Goal: Communication & Community: Share content

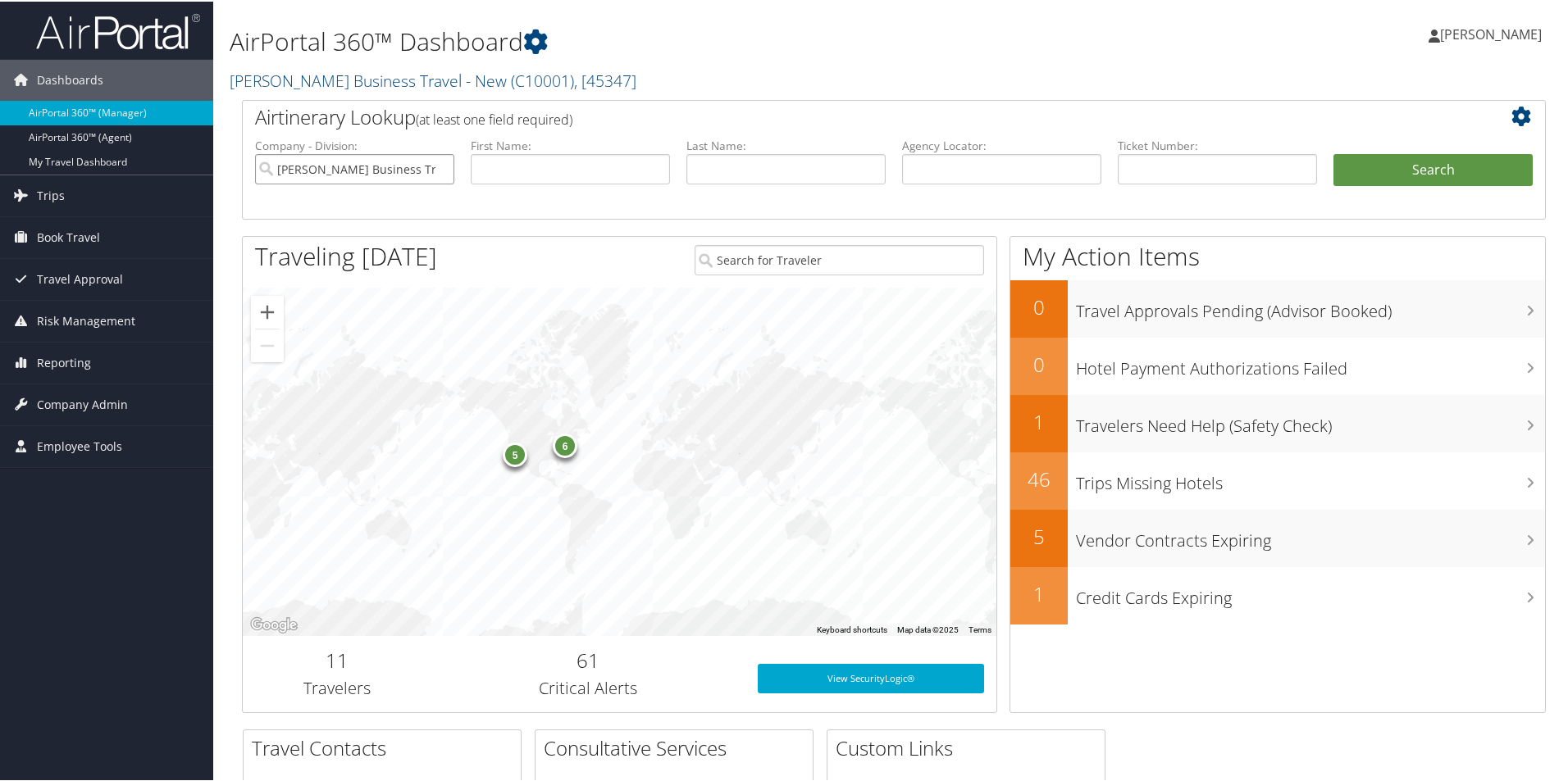
click at [445, 165] on input "[PERSON_NAME] Business Travel - New" at bounding box center [355, 167] width 199 height 30
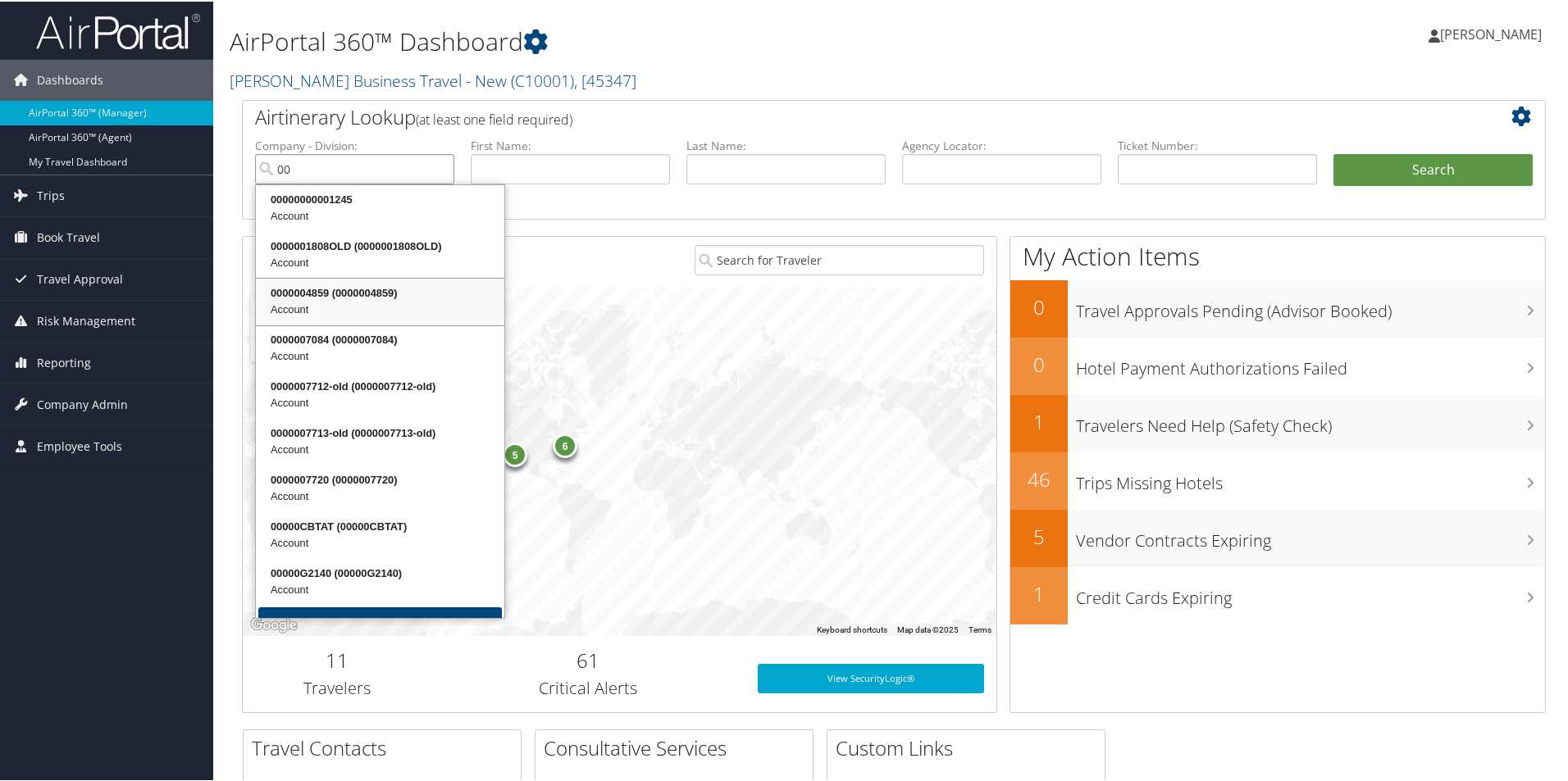
type input "00"
click at [652, 306] on div "6 5" at bounding box center [619, 459] width 754 height 348
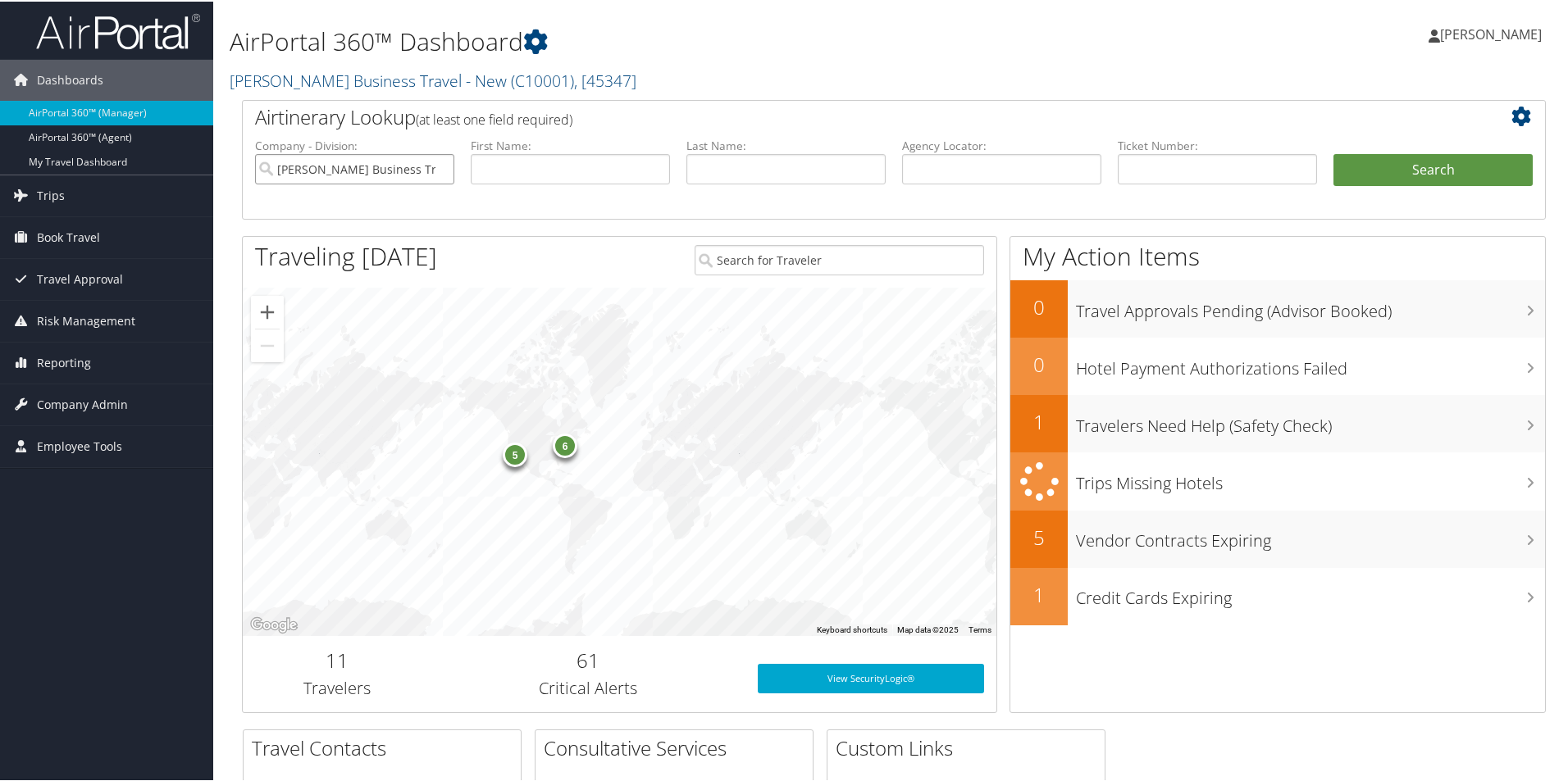
click at [402, 172] on input "Christopherson Business Travel - New" at bounding box center [355, 167] width 199 height 30
drag, startPoint x: 940, startPoint y: 162, endPoint x: 912, endPoint y: 161, distance: 28.0
click at [939, 162] on input "text" at bounding box center [1002, 167] width 199 height 30
click at [925, 158] on input "text" at bounding box center [1002, 167] width 199 height 30
paste input "DCZXLC"
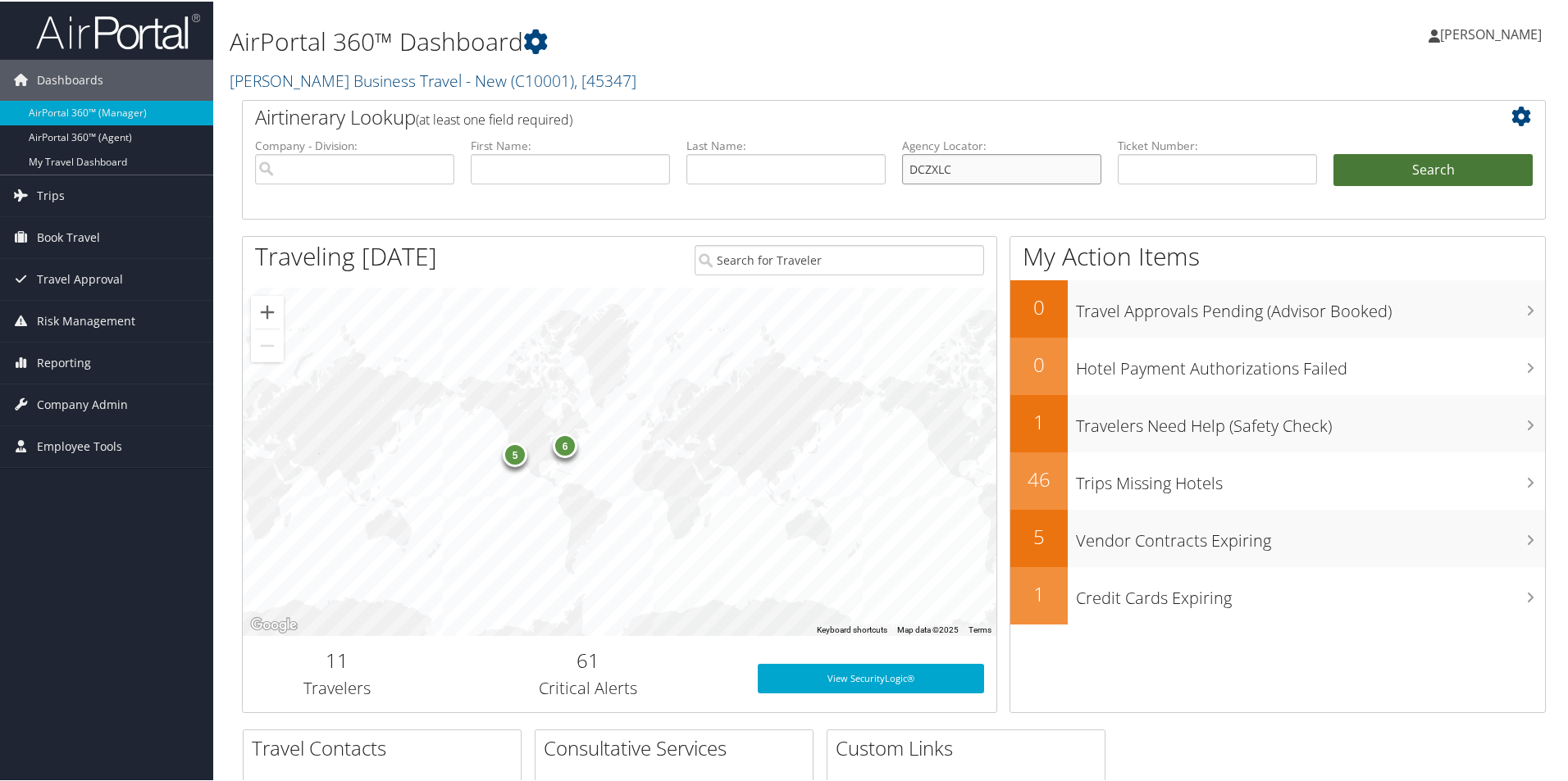
type input "DCZXLC"
click at [1377, 165] on button "Search" at bounding box center [1433, 169] width 199 height 33
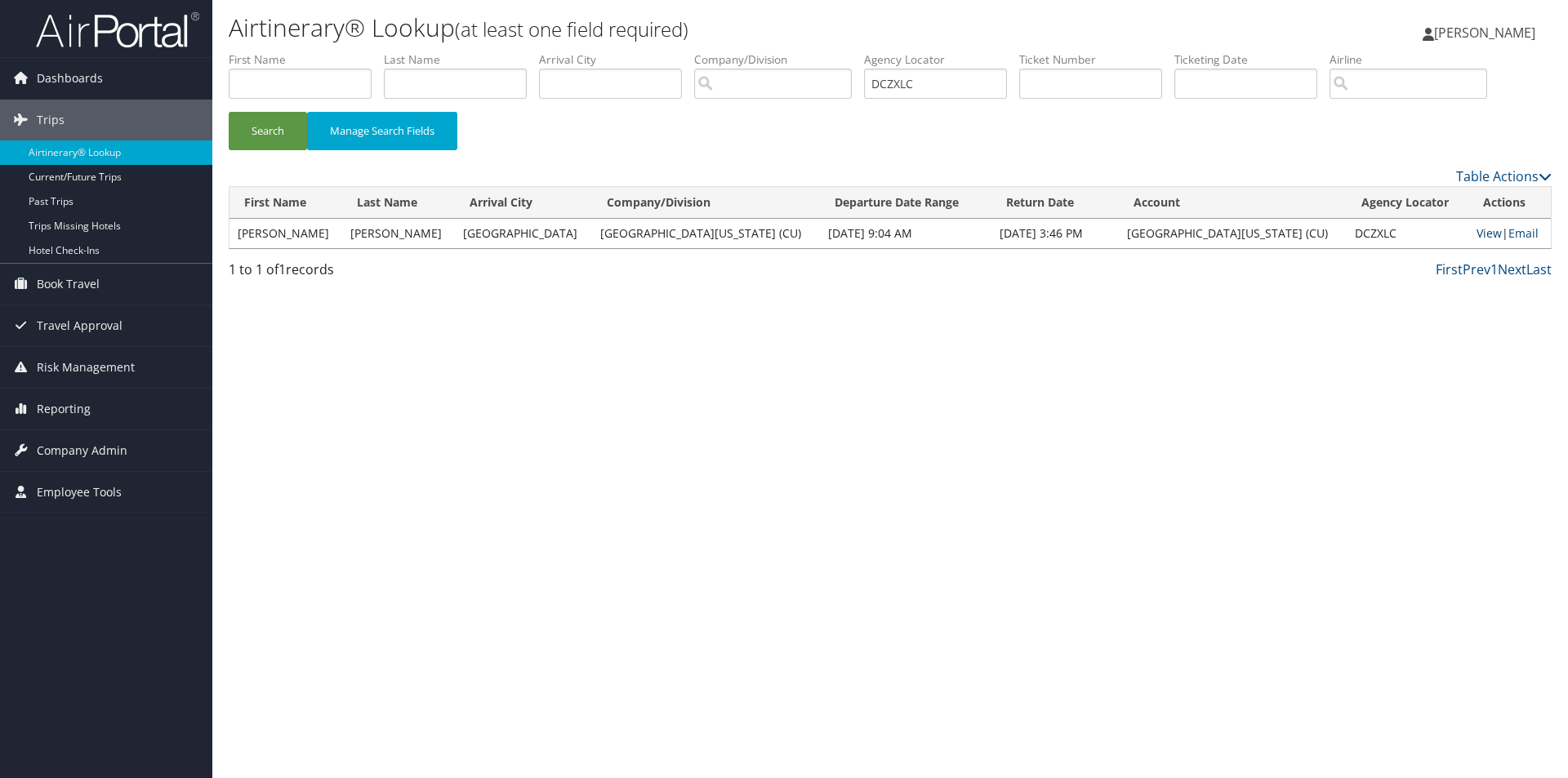
click at [1476, 229] on link "View" at bounding box center [1489, 232] width 26 height 16
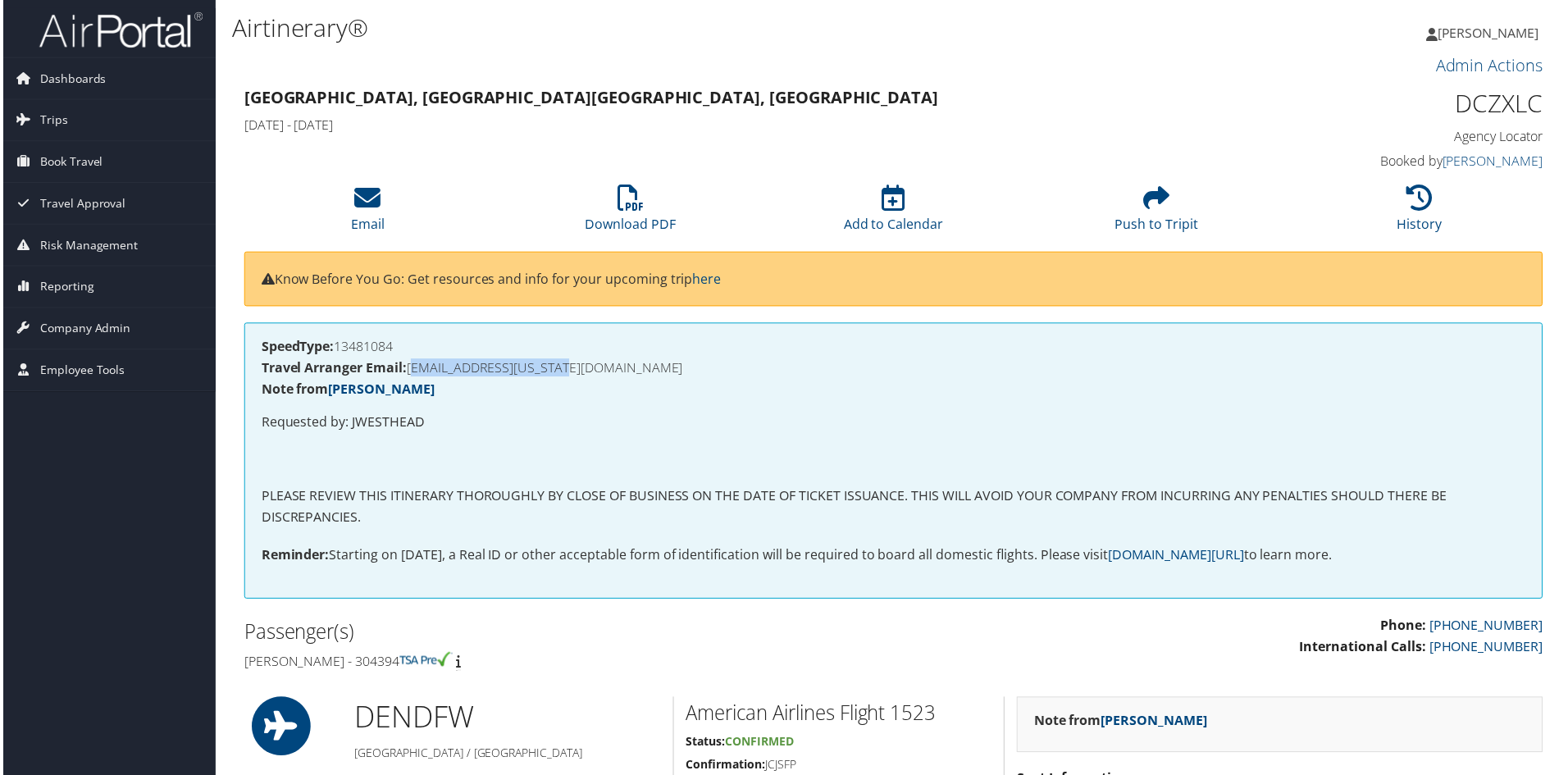
drag, startPoint x: 597, startPoint y: 363, endPoint x: 408, endPoint y: 377, distance: 189.5
click at [408, 376] on h4 "Travel Arranger Email: JWESTHEAD@COLORADO.EDU" at bounding box center [893, 369] width 1269 height 13
copy h4 "JWESTHEAD@COLORADO.EDU"
click at [353, 190] on icon at bounding box center [366, 199] width 27 height 27
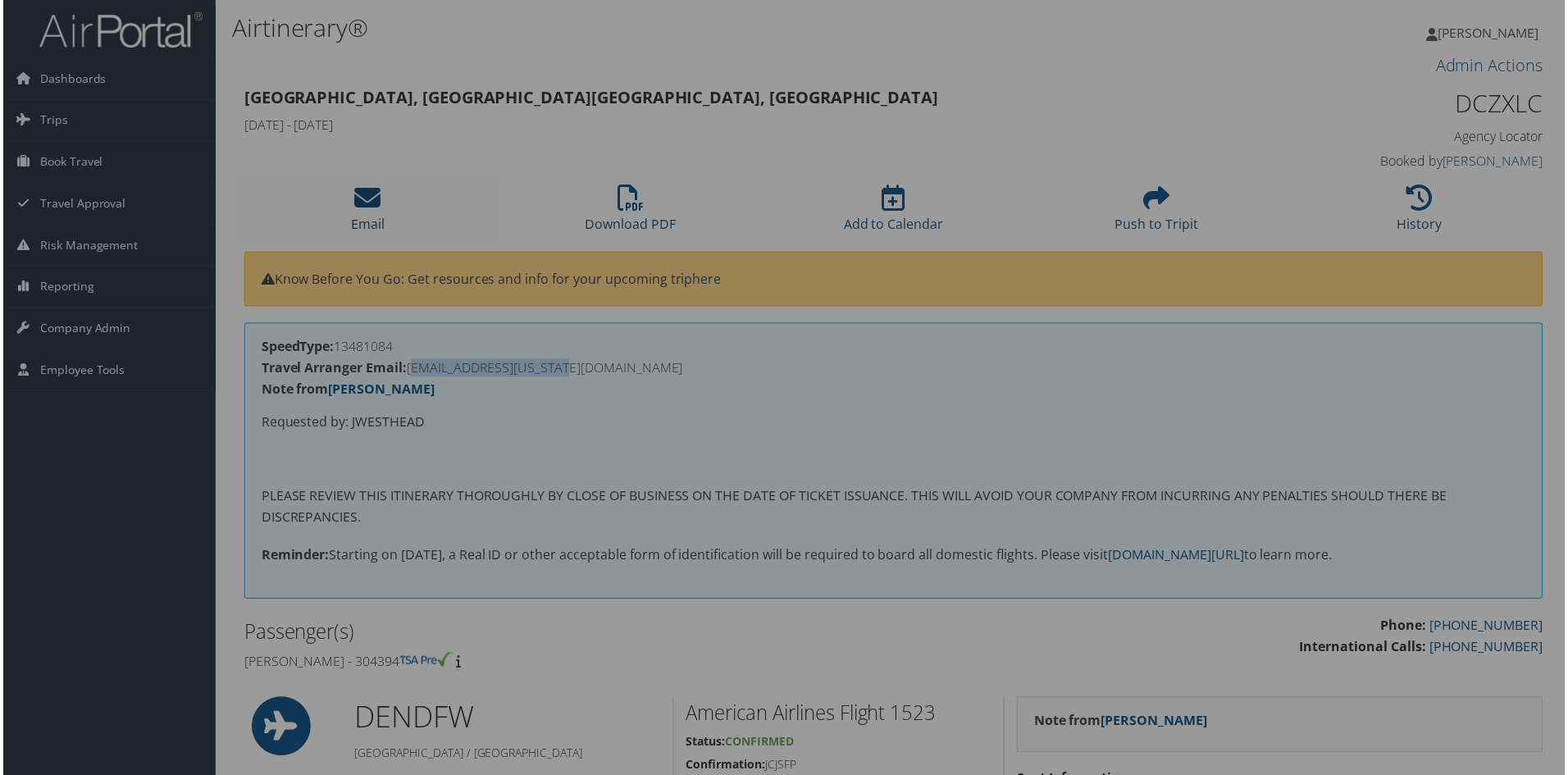
click at [353, 190] on div at bounding box center [787, 391] width 1574 height 781
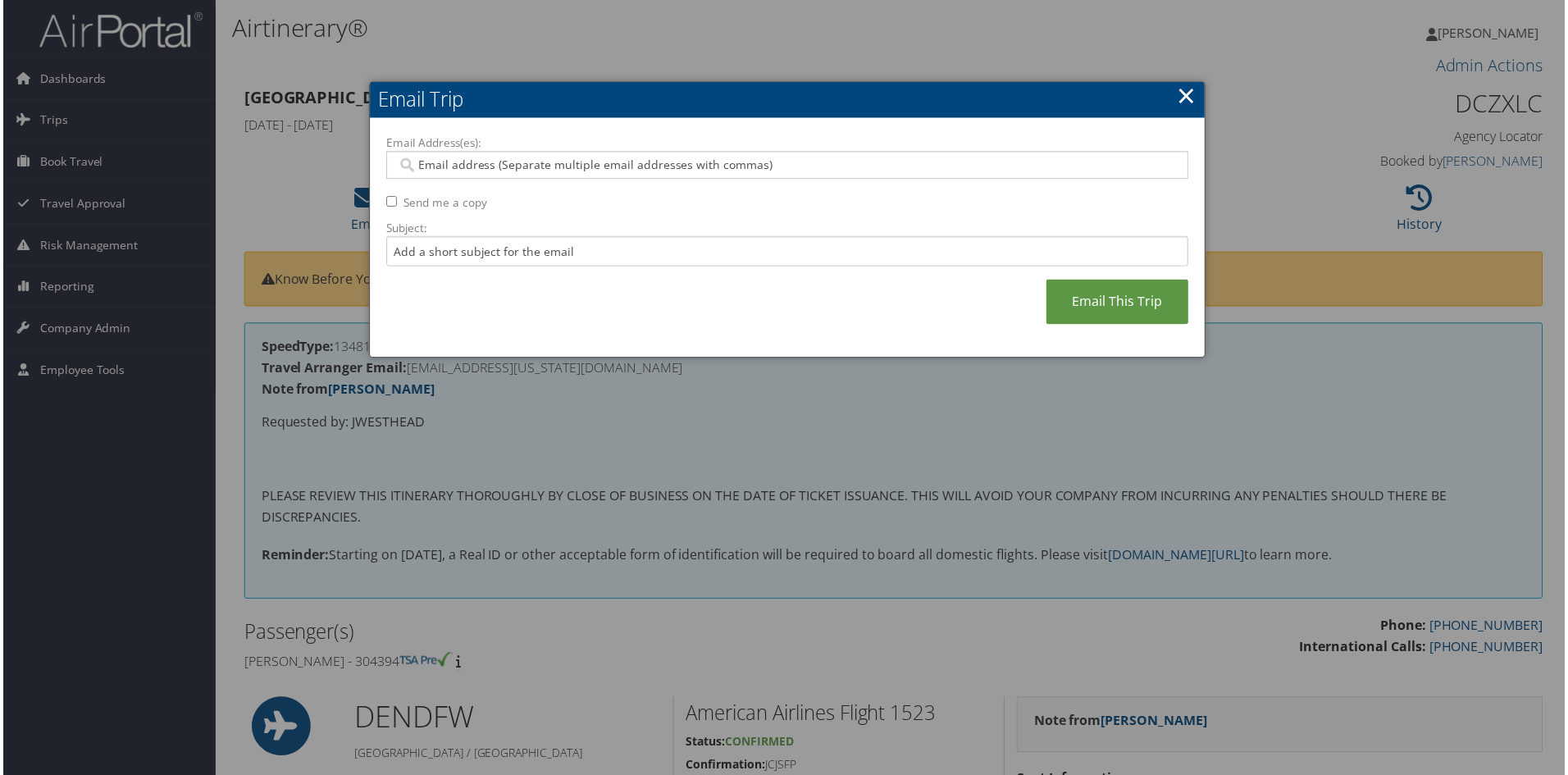
click at [430, 165] on input "Email Address(es):" at bounding box center [787, 165] width 783 height 17
paste input "JWESTHEAD@COLORADO.EDU"
type input "JWESTHEAD@COLORADO.EDU"
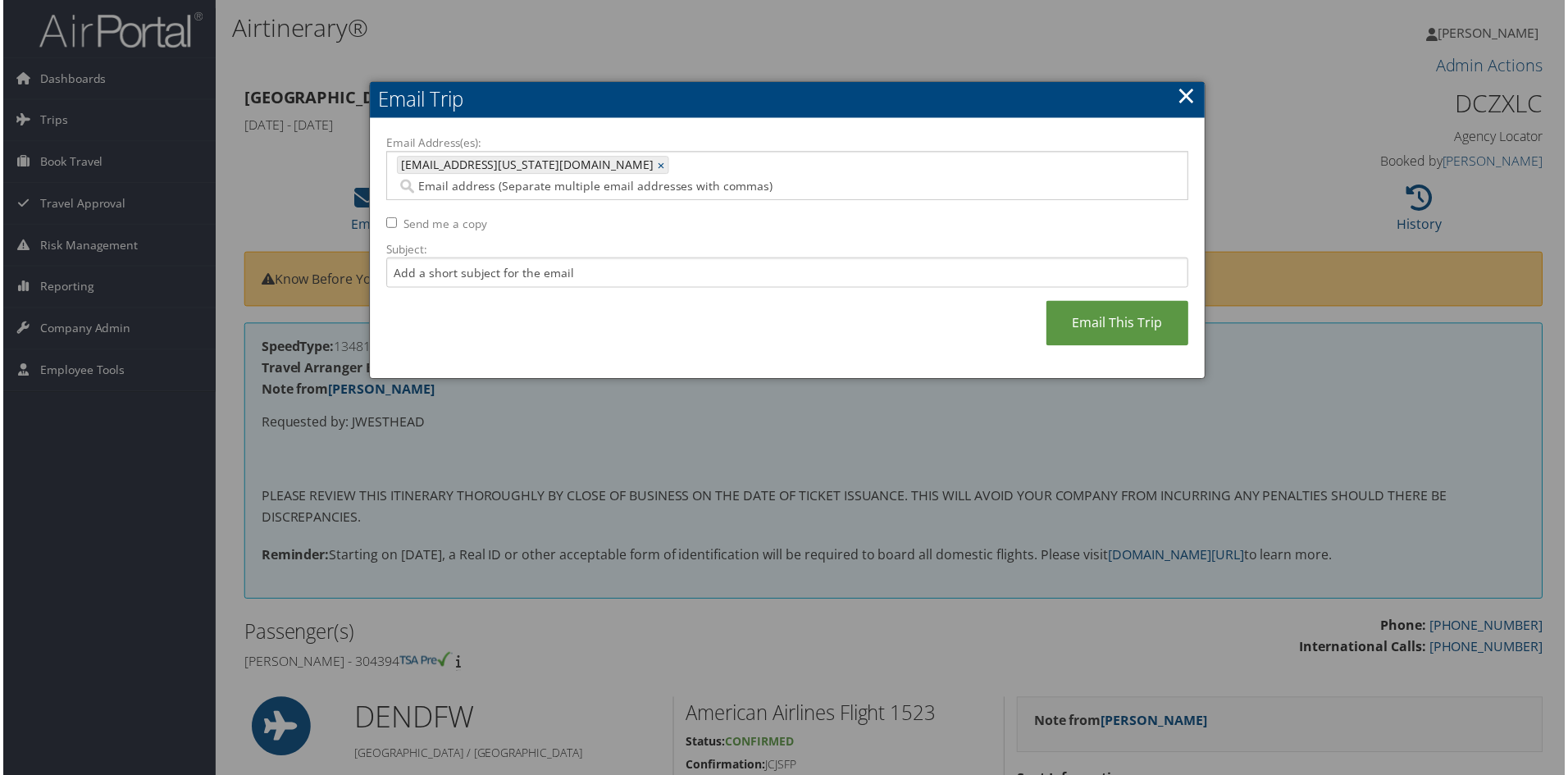
click at [606, 179] on input "Email Address(es):" at bounding box center [694, 188] width 597 height 17
paste input "SHERRI.SANDERS@COLORADO.EDU"
type input "SHERRI.SANDERS@COLORADO.EDU"
type input "JWESTHEAD@COLORADO.EDU, SHERRI.SANDERS@COLORADO.EDU"
click at [415, 261] on input "Subject:" at bounding box center [788, 273] width 805 height 30
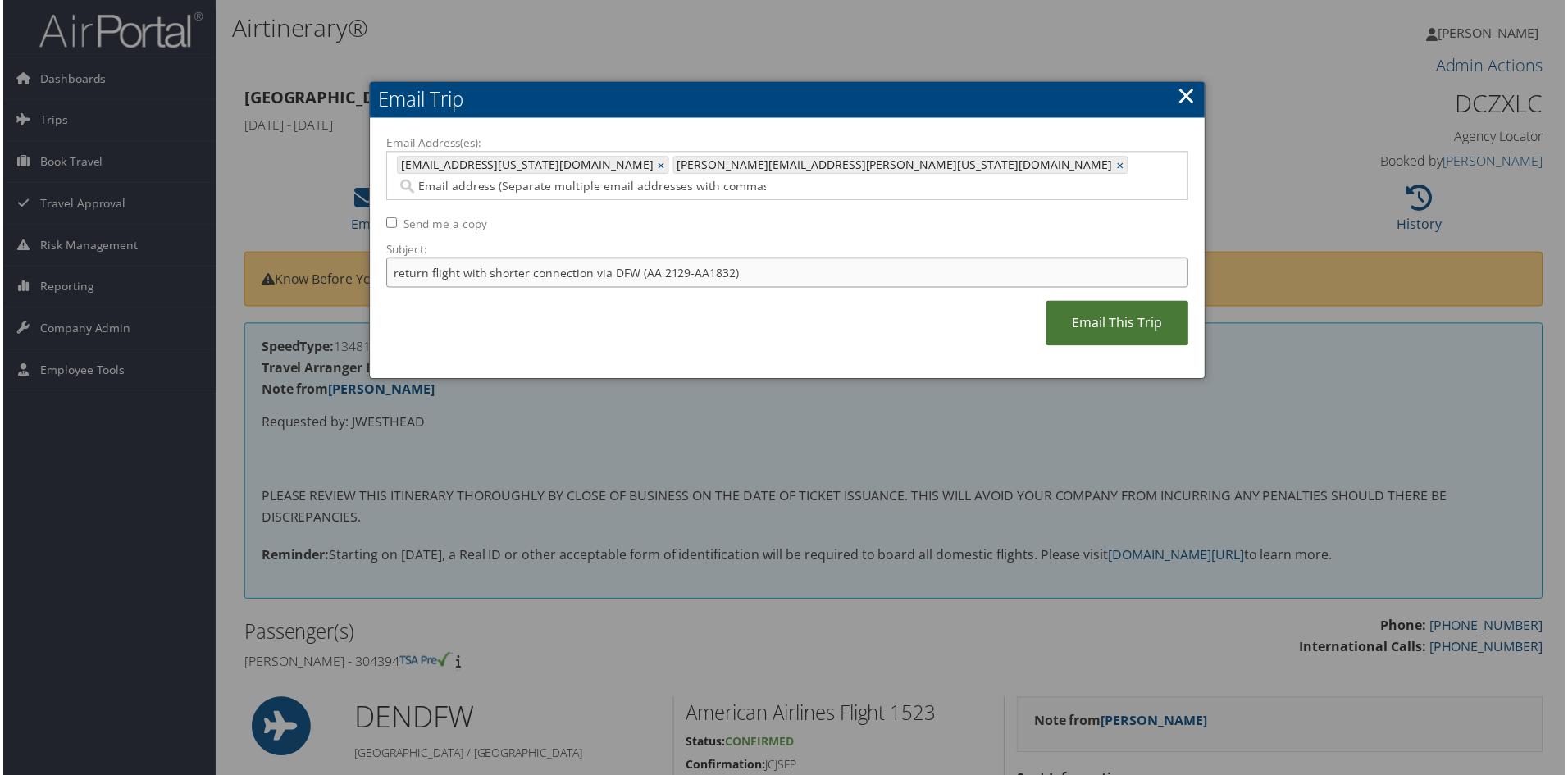
type input "return flight with shorter connection via DFW (AA 2129-AA1832)"
click at [1104, 304] on link "Email This Trip" at bounding box center [1119, 324] width 142 height 45
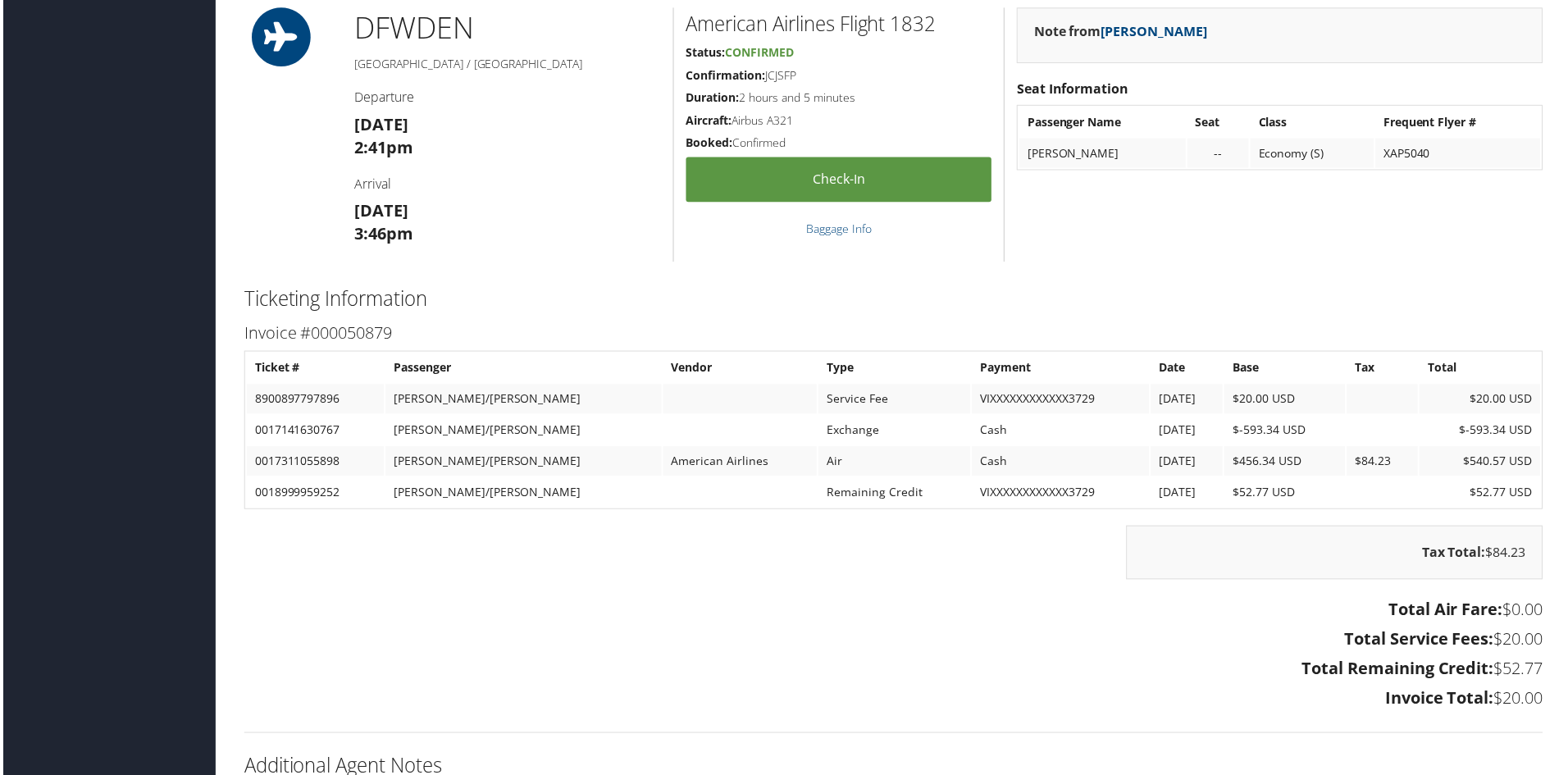
scroll to position [2061, 0]
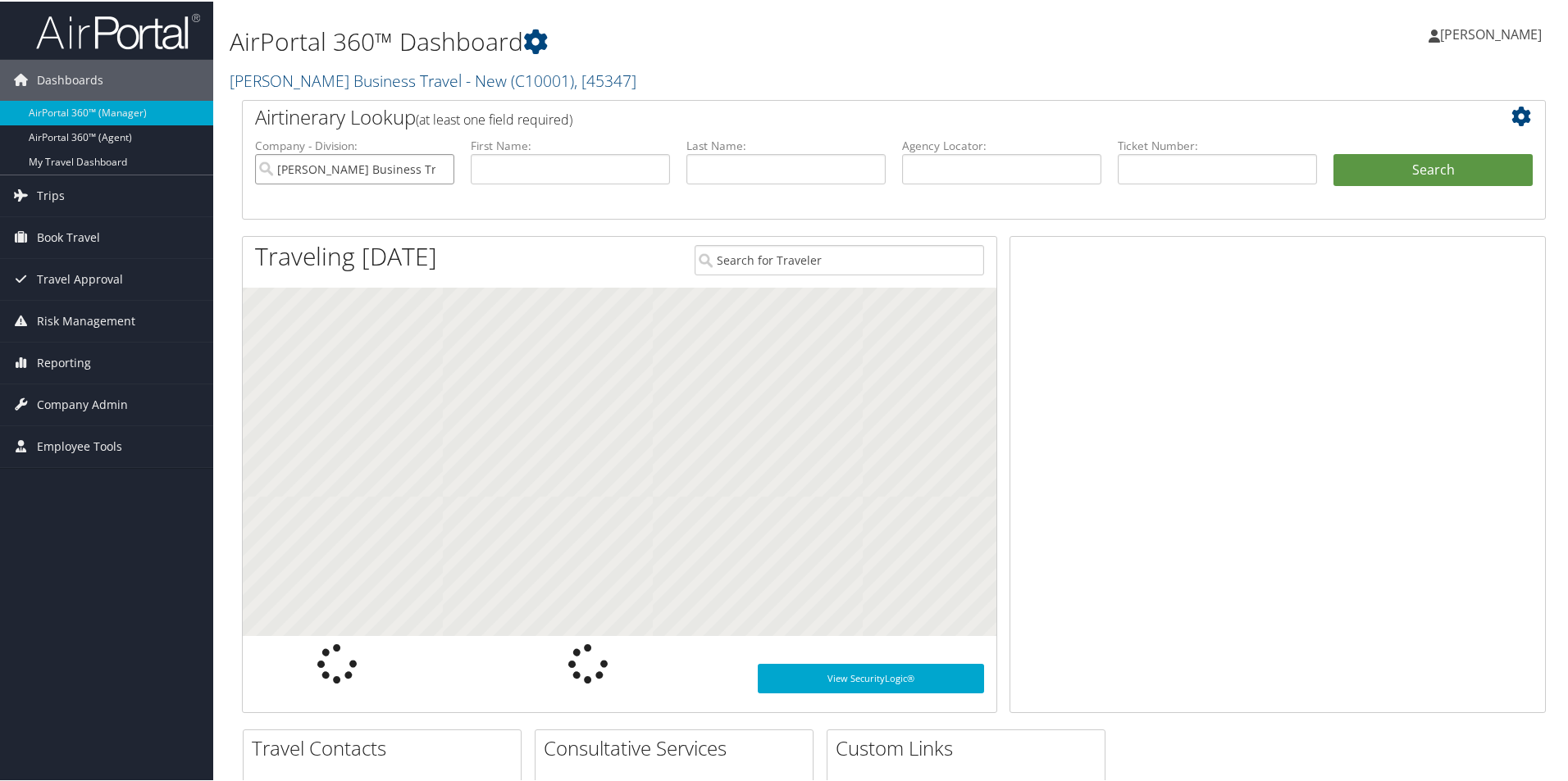
click at [424, 172] on input "[PERSON_NAME] Business Travel - New" at bounding box center [355, 167] width 199 height 30
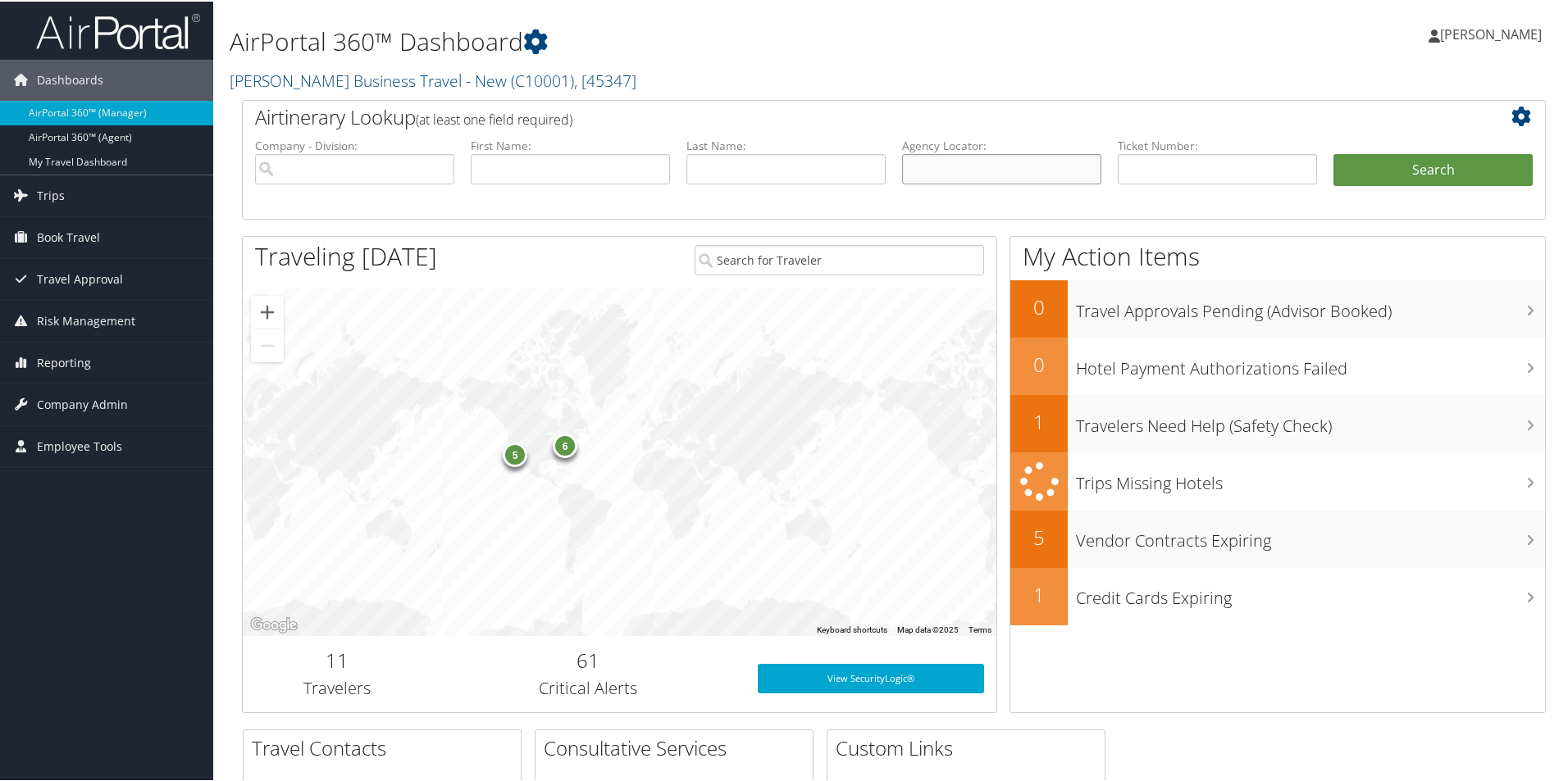
click at [903, 162] on input "text" at bounding box center [1002, 167] width 199 height 30
click at [941, 167] on input "text" at bounding box center [1002, 167] width 199 height 30
paste input "D96WQH"
type input "D96WQH"
click at [1381, 155] on button "Search" at bounding box center [1433, 169] width 199 height 33
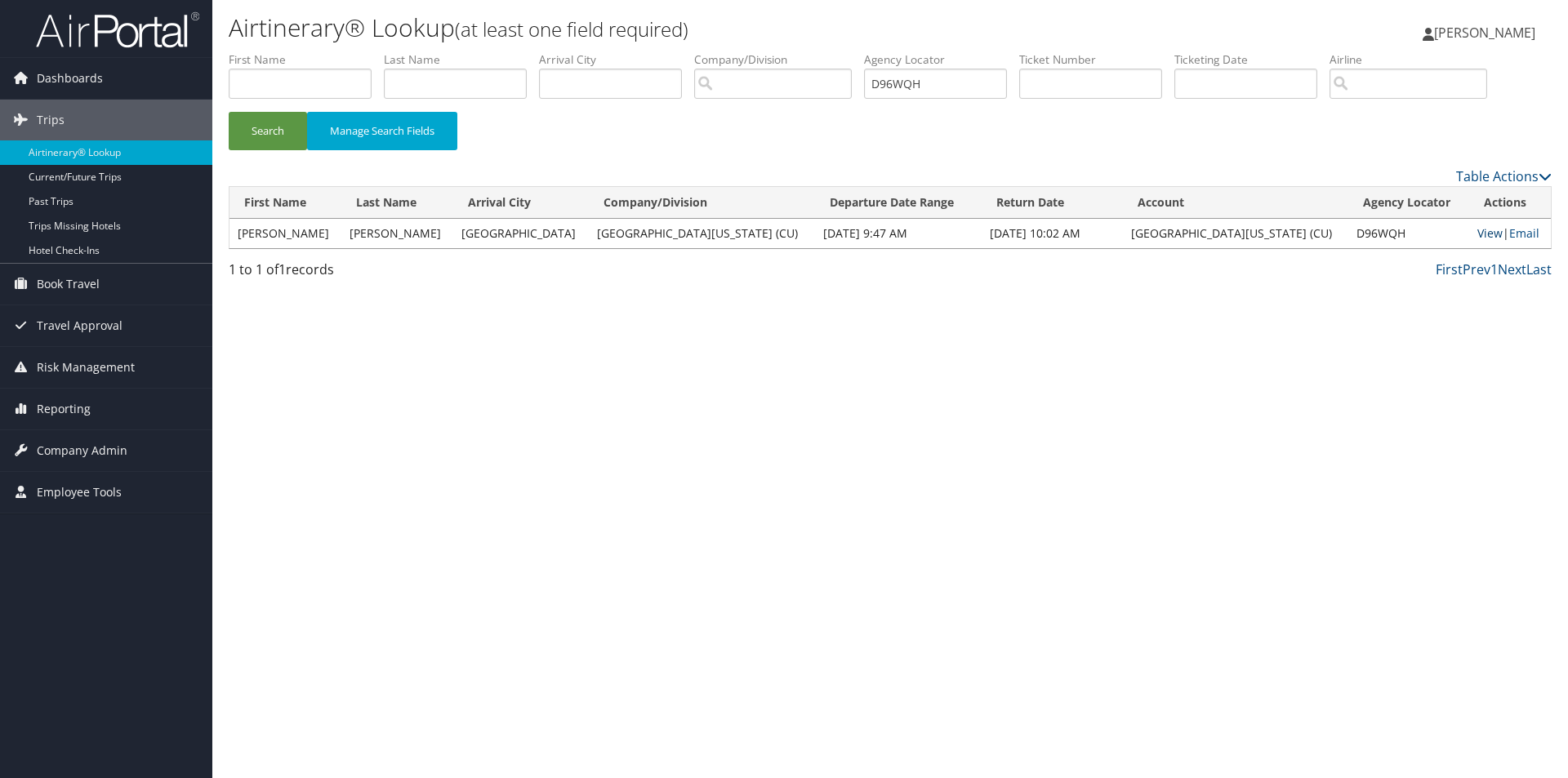
click at [1479, 236] on link "View" at bounding box center [1490, 232] width 26 height 16
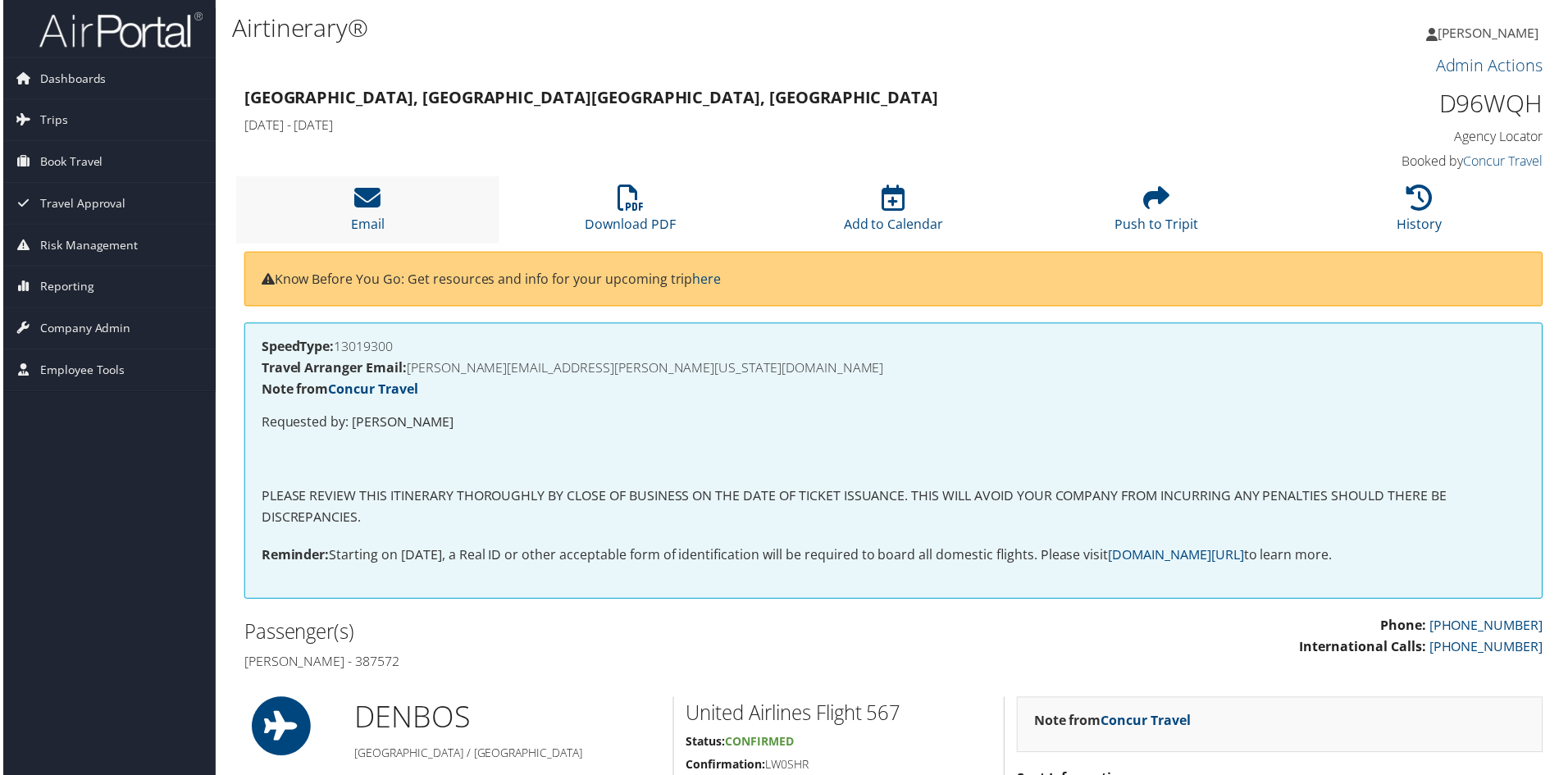
click at [364, 214] on li "Email" at bounding box center [365, 211] width 264 height 66
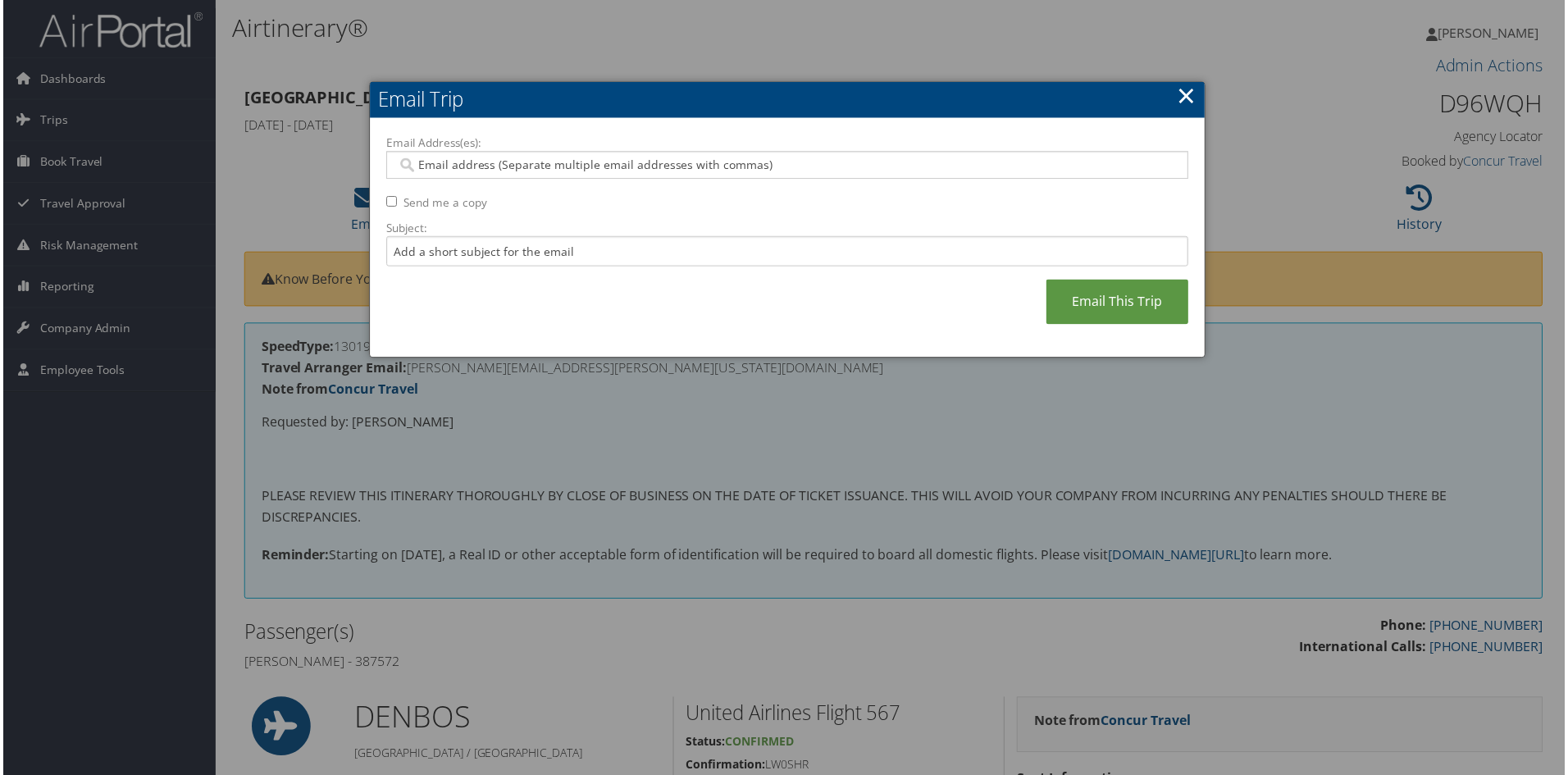
click at [417, 166] on input "Email Address(es):" at bounding box center [787, 165] width 783 height 17
paste input "biofrontierstravel@colorado.edu"
type input "biofrontierstravel@colorado.edu"
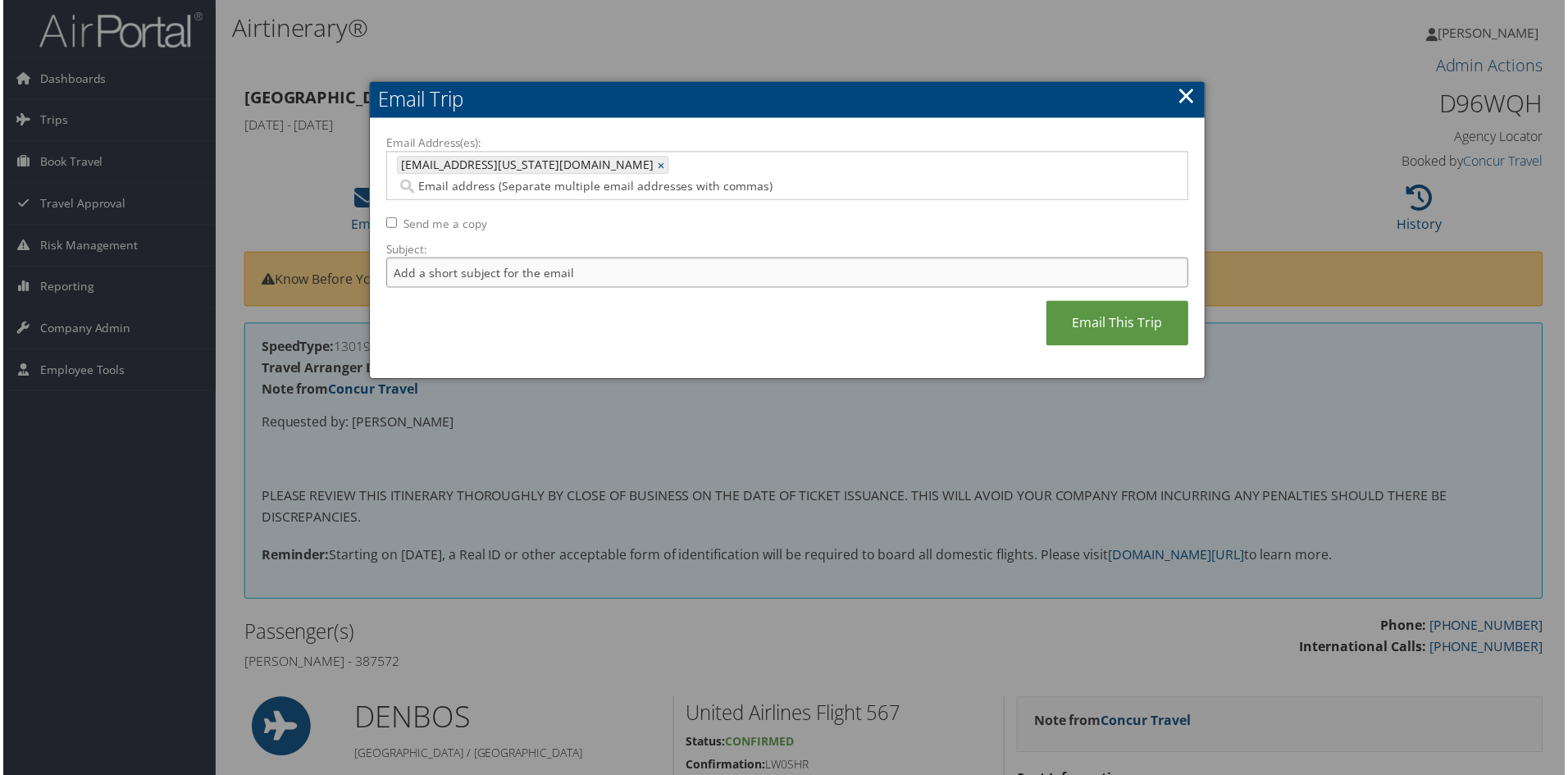
click at [407, 258] on input "Subject:" at bounding box center [788, 273] width 805 height 30
type input "invoice for flight exchange made by Jacob Krol"
click at [1098, 308] on link "Email This Trip" at bounding box center [1119, 324] width 142 height 45
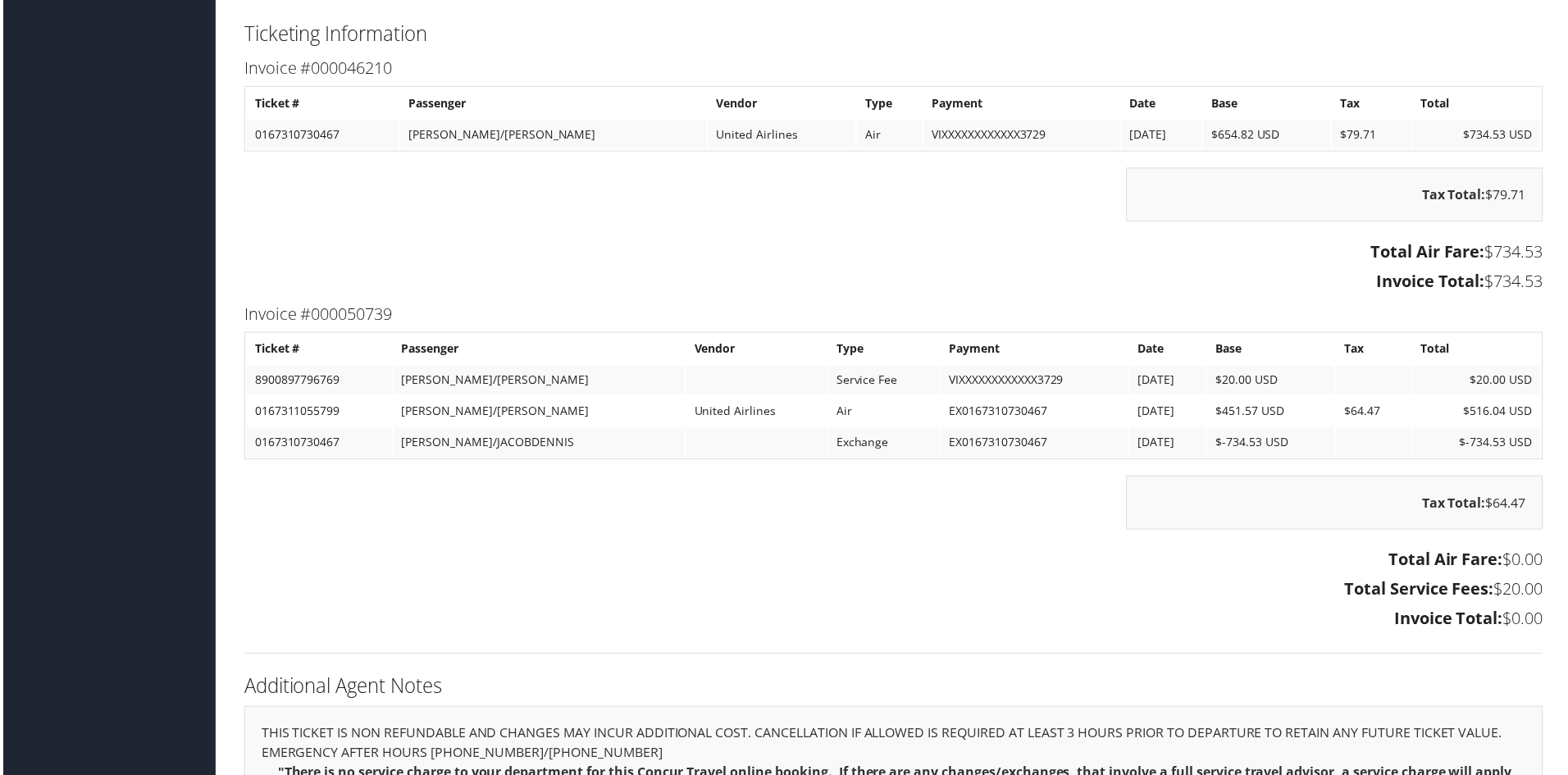
scroll to position [1558, 0]
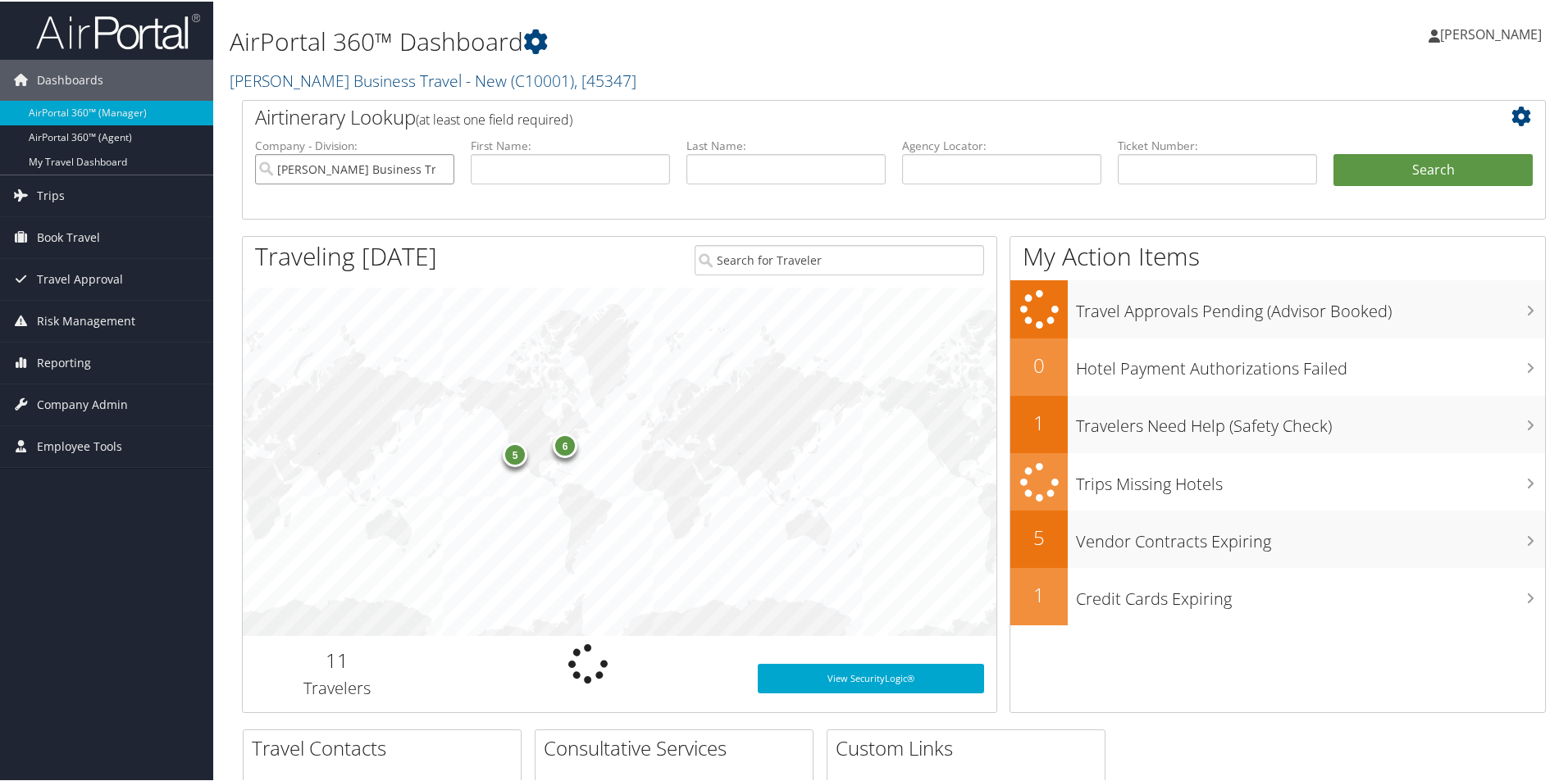
click at [405, 164] on input "[PERSON_NAME] Business Travel - New" at bounding box center [355, 167] width 199 height 30
click at [926, 162] on input "text" at bounding box center [1002, 167] width 199 height 30
click at [936, 166] on input "text" at bounding box center [1002, 167] width 199 height 30
paste input "DCMKHB"
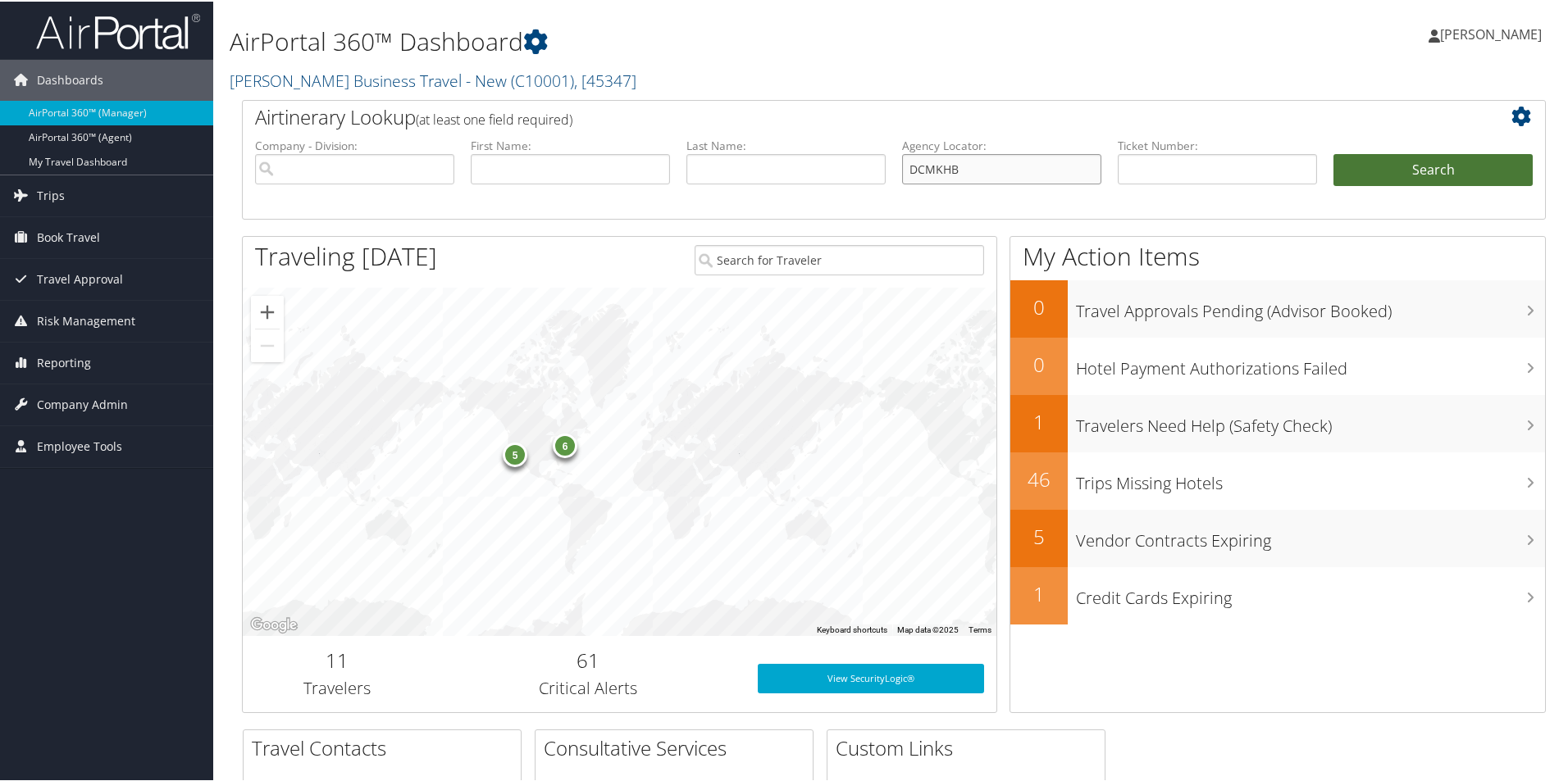
type input "DCMKHB"
click at [1350, 165] on button "Search" at bounding box center [1433, 169] width 199 height 33
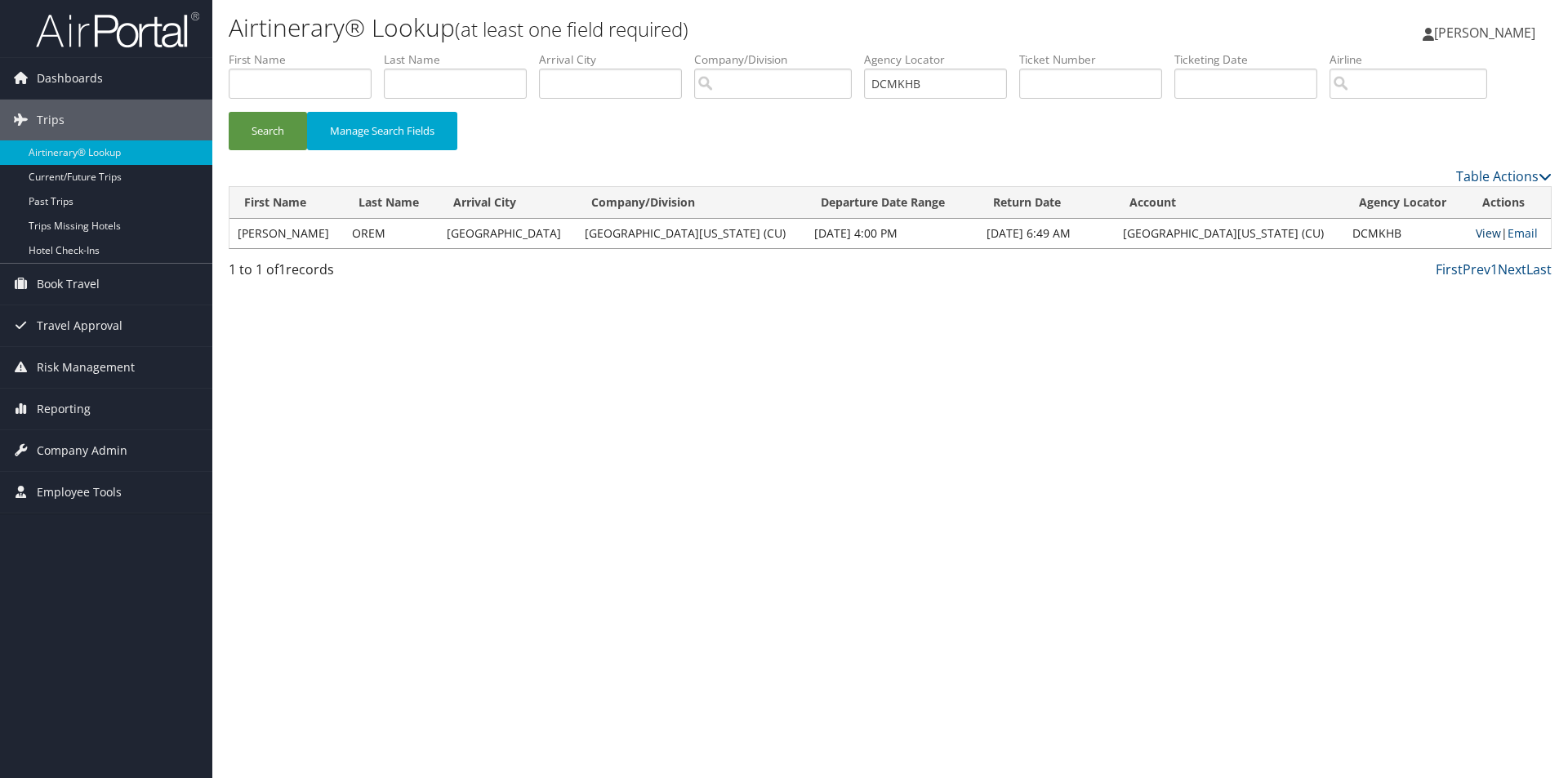
click at [1476, 232] on link "View" at bounding box center [1488, 232] width 26 height 16
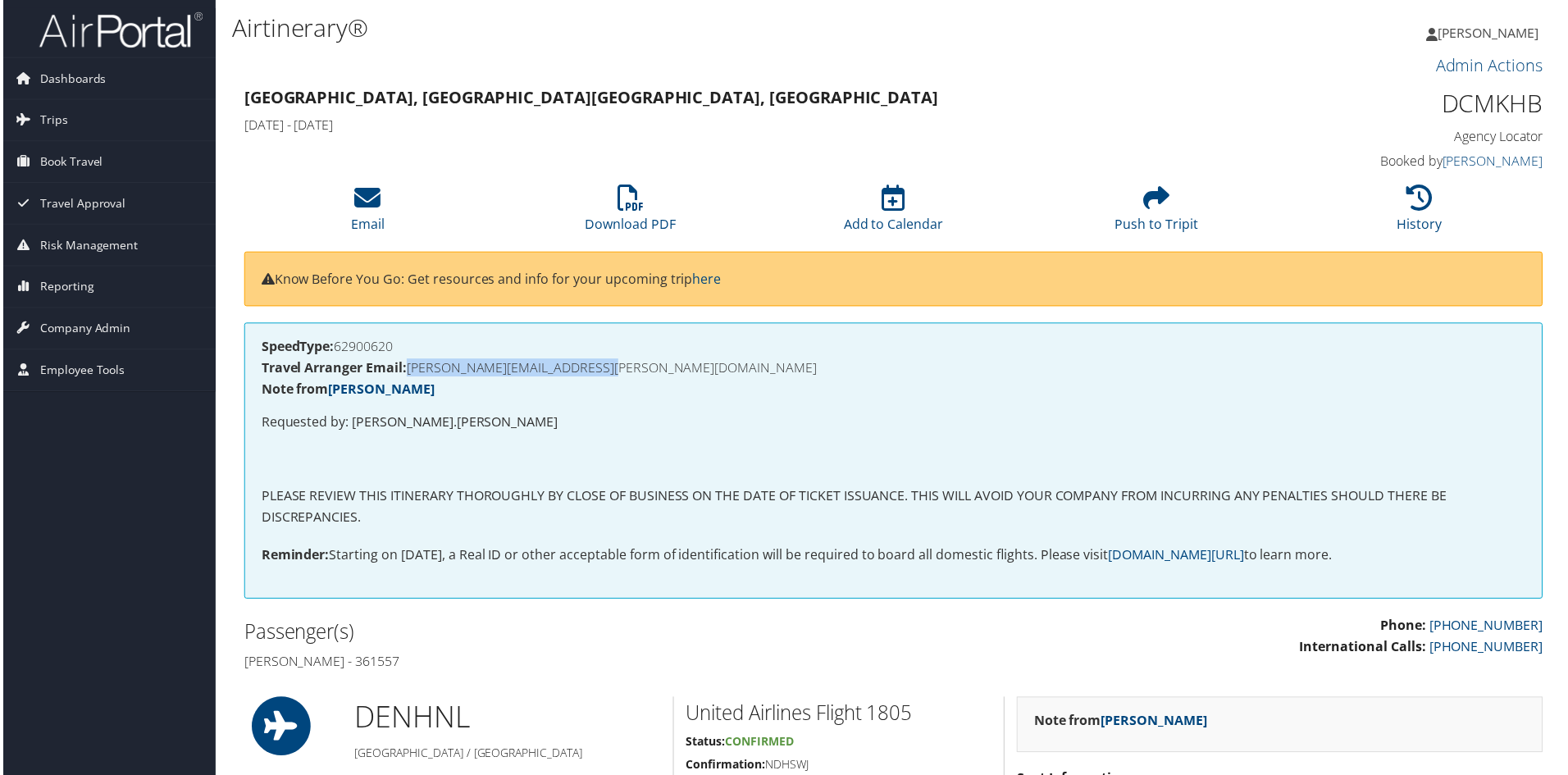
drag, startPoint x: 628, startPoint y: 362, endPoint x: 407, endPoint y: 374, distance: 221.3
click at [407, 374] on h4 "Travel Arranger Email: [PERSON_NAME][EMAIL_ADDRESS][PERSON_NAME][DOMAIN_NAME]" at bounding box center [893, 369] width 1269 height 13
copy h4 "[PERSON_NAME][EMAIL_ADDRESS][PERSON_NAME][DOMAIN_NAME]"
click at [373, 202] on icon at bounding box center [366, 199] width 27 height 27
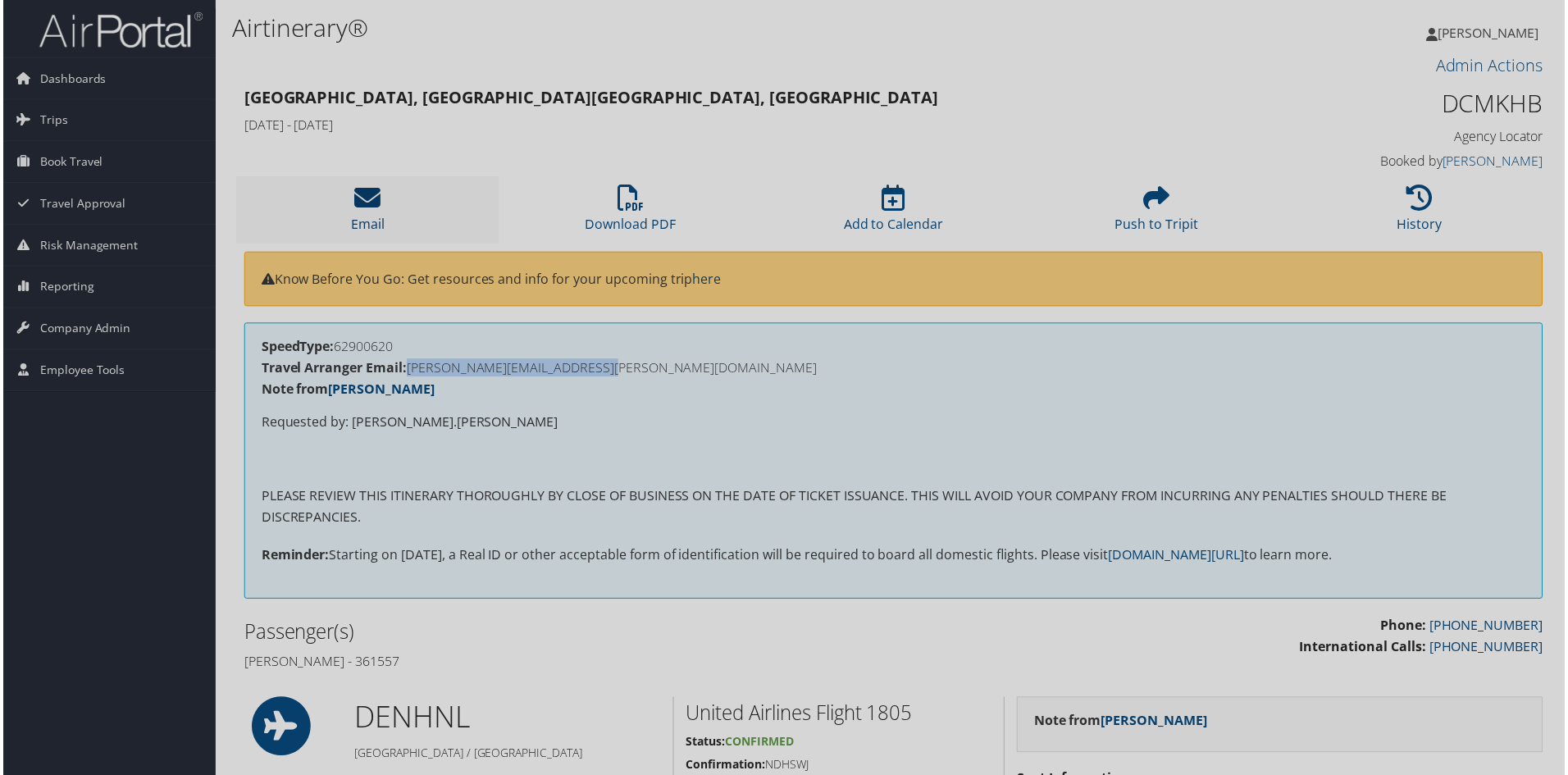
click at [373, 202] on body "Menu Dashboards ► AirPortal 360™ (Manager) AirPortal 360™ (Agent) My Travel Das…" at bounding box center [787, 391] width 1574 height 781
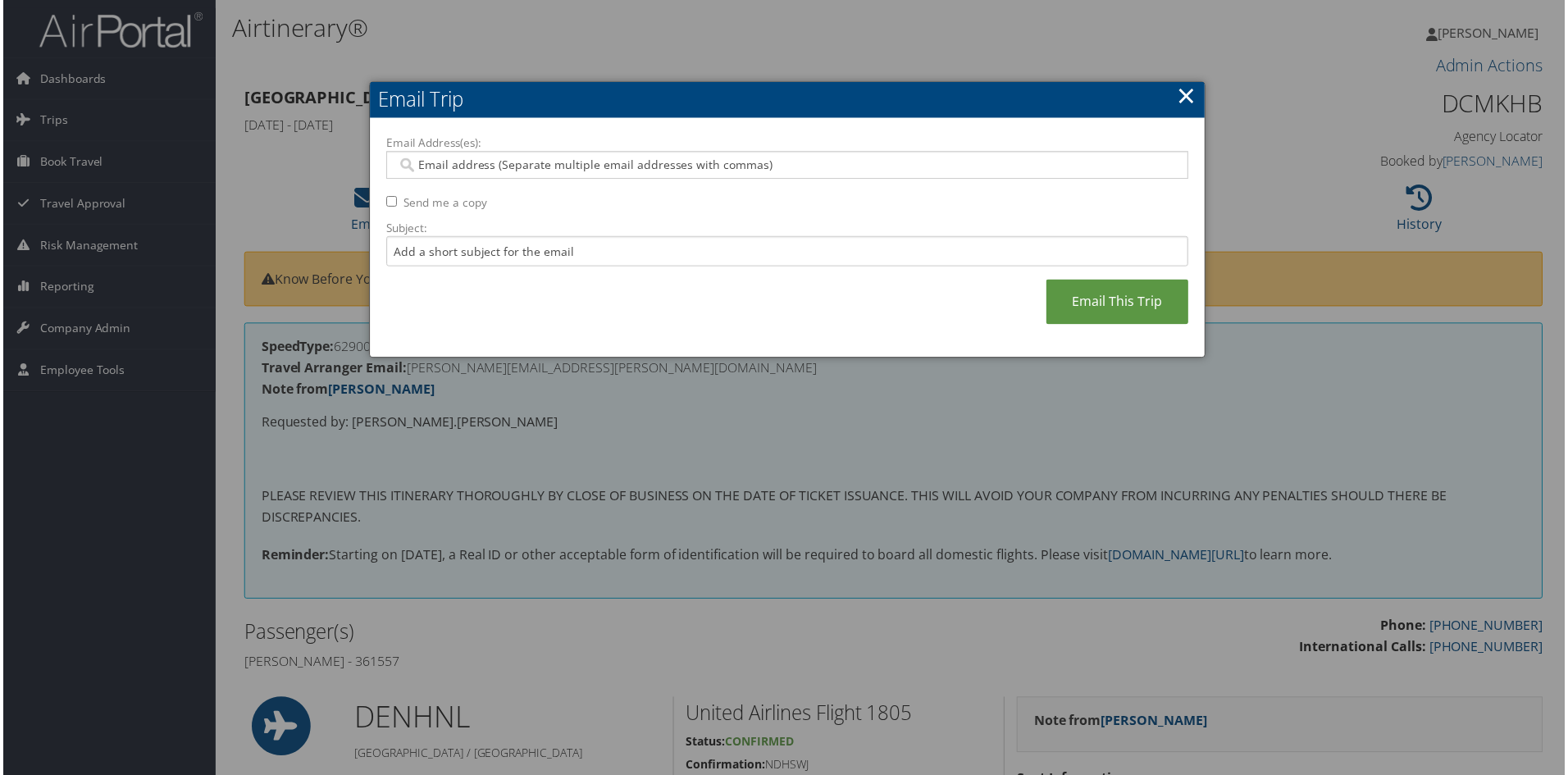
click at [437, 166] on input "Email Address(es):" at bounding box center [787, 165] width 783 height 17
paste input "[PERSON_NAME][EMAIL_ADDRESS][PERSON_NAME][DOMAIN_NAME]"
type input "[PERSON_NAME][EMAIL_ADDRESS][PERSON_NAME][DOMAIN_NAME]"
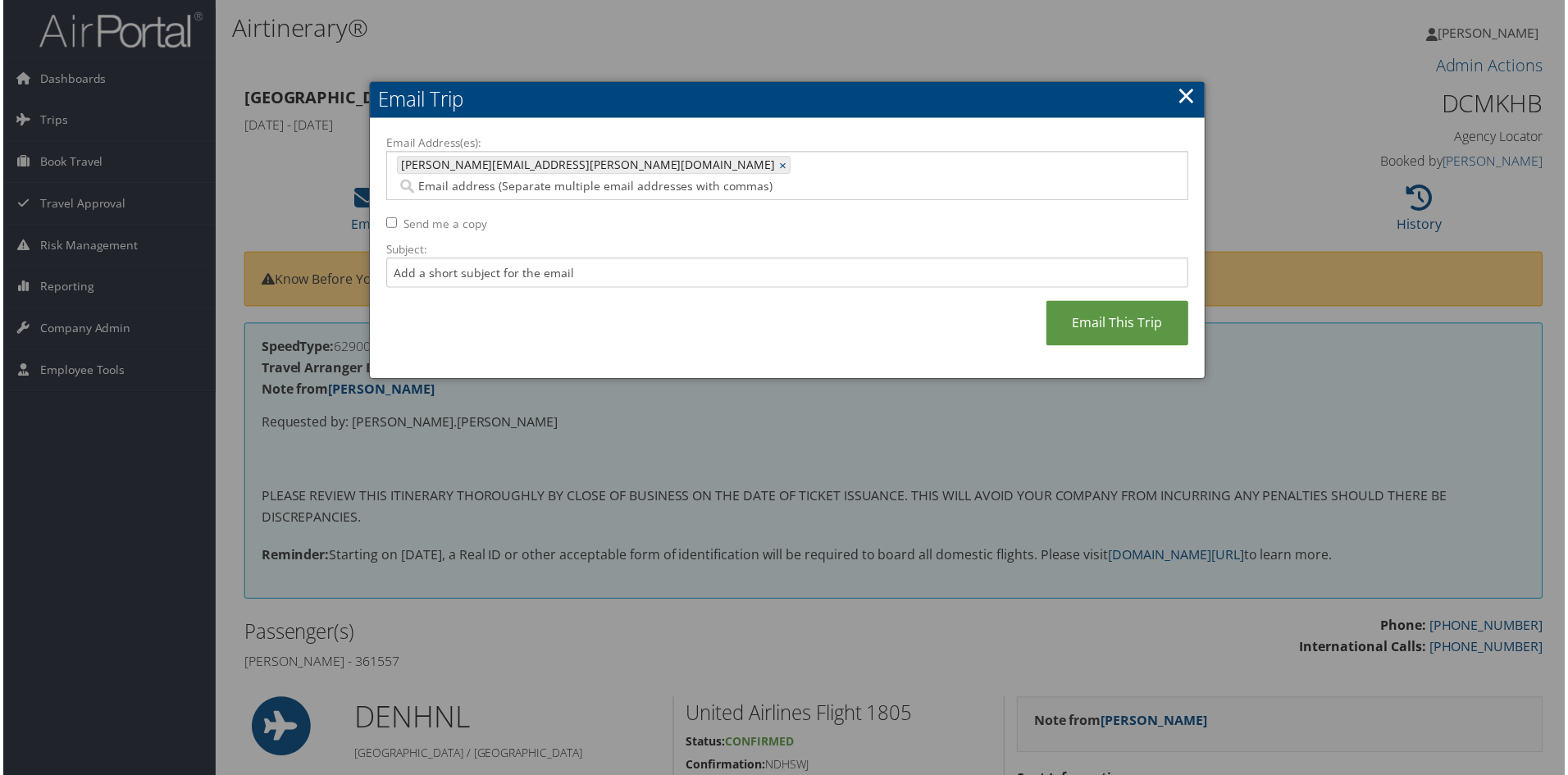
click at [643, 179] on input "Email Address(es):" at bounding box center [679, 188] width 568 height 17
paste input "[PERSON_NAME][EMAIL_ADDRESS][DOMAIN_NAME]"
type input "[PERSON_NAME][EMAIL_ADDRESS][DOMAIN_NAME]"
type input "[PERSON_NAME][EMAIL_ADDRESS][PERSON_NAME][DOMAIN_NAME], [DOMAIN_NAME][EMAIL_ADD…"
click at [415, 258] on input "Subject:" at bounding box center [788, 273] width 805 height 30
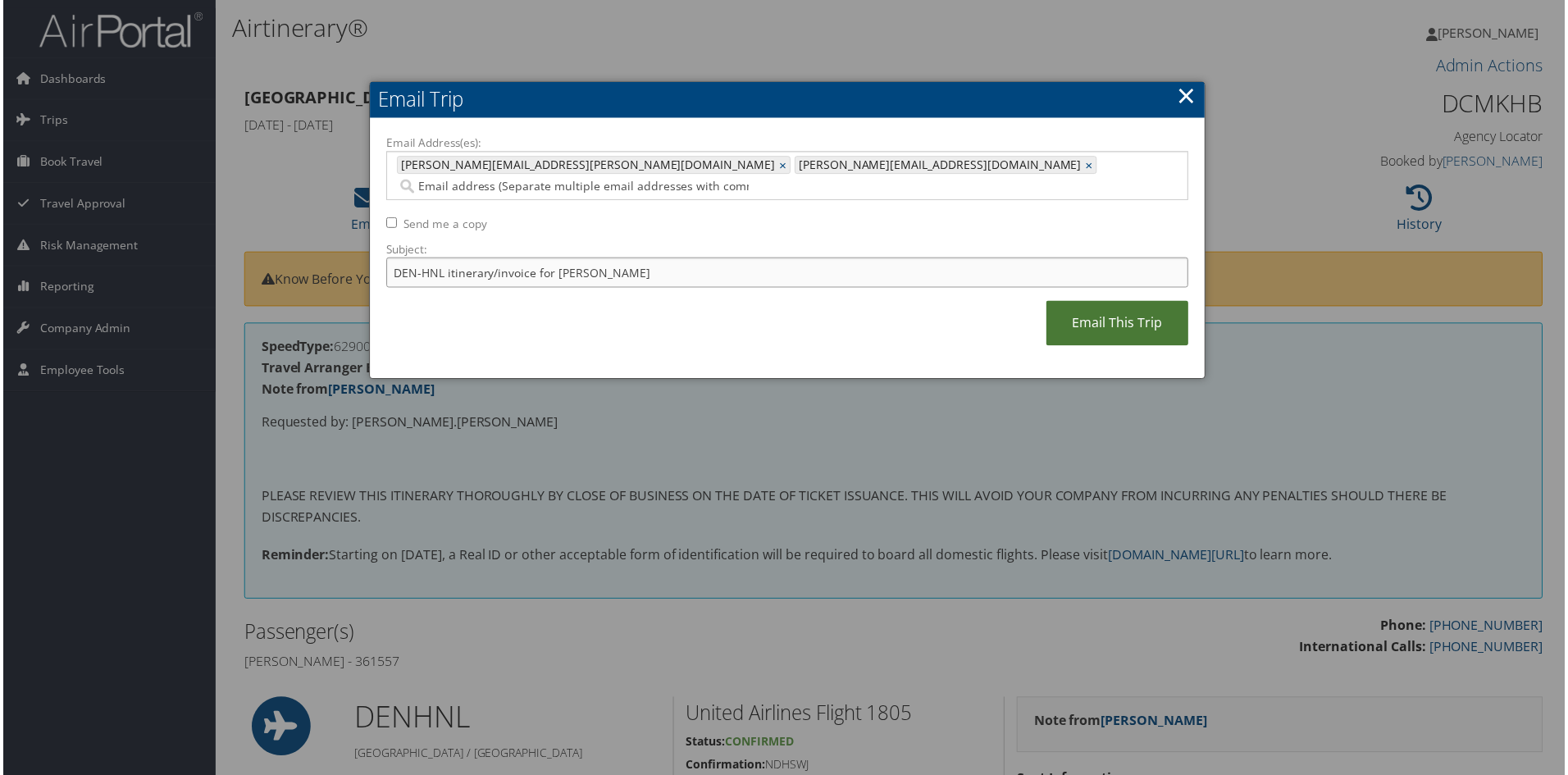
type input "DEN-HNL itinerary/invoice for [PERSON_NAME]"
click at [1137, 302] on link "Email This Trip" at bounding box center [1119, 324] width 142 height 45
